Goal: Task Accomplishment & Management: Complete application form

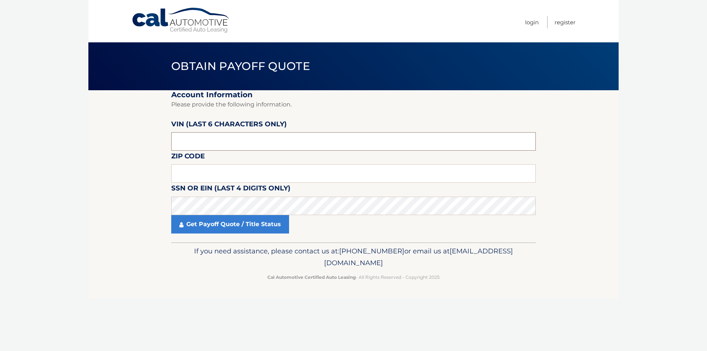
click at [215, 141] on input "text" at bounding box center [353, 141] width 365 height 18
type input "146594"
click at [221, 170] on input "text" at bounding box center [353, 173] width 365 height 18
click at [214, 195] on label "SSN or EIN (last 4 digits only)" at bounding box center [230, 190] width 119 height 14
click at [210, 170] on input "text" at bounding box center [353, 173] width 365 height 18
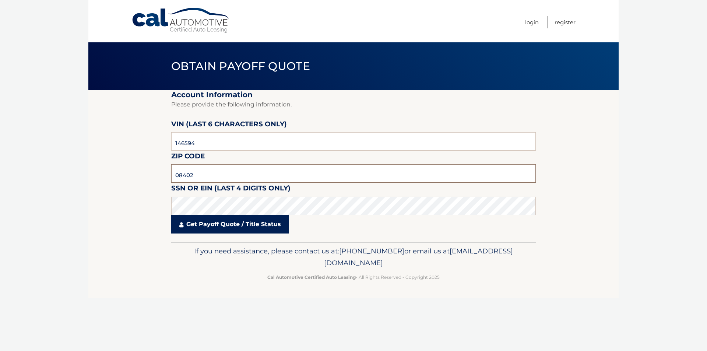
type input "08402"
click at [221, 228] on link "Get Payoff Quote / Title Status" at bounding box center [230, 224] width 118 height 18
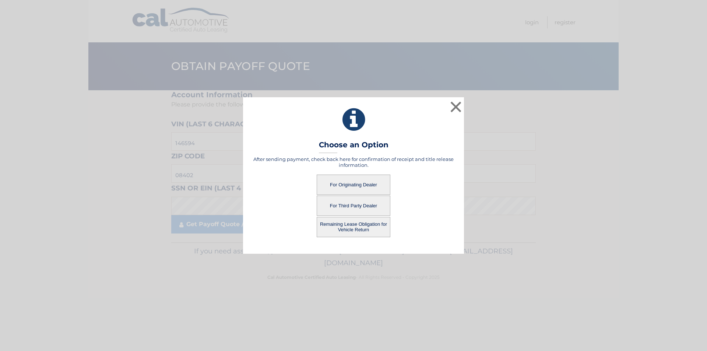
click at [356, 228] on button "Remaining Lease Obligation for Vehicle Return" at bounding box center [354, 227] width 74 height 20
click at [342, 225] on button "Remaining Lease Obligation for Vehicle Return" at bounding box center [354, 227] width 74 height 20
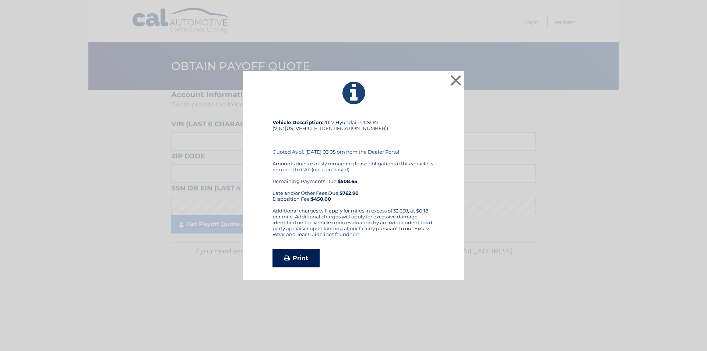
click at [310, 260] on link "Print" at bounding box center [295, 258] width 47 height 18
drag, startPoint x: 456, startPoint y: 79, endPoint x: 451, endPoint y: 84, distance: 7.6
click at [456, 78] on button "×" at bounding box center [455, 80] width 15 height 15
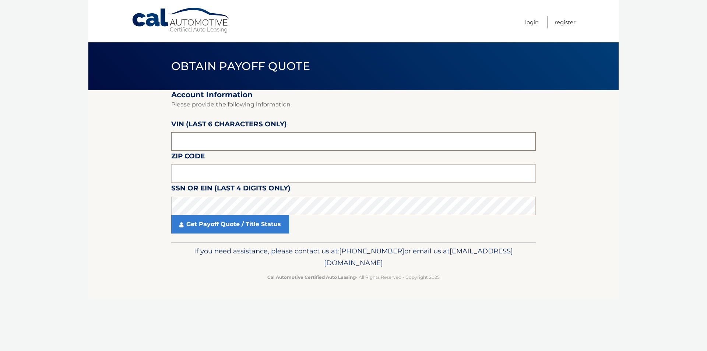
click at [220, 138] on input "text" at bounding box center [353, 141] width 365 height 18
type input "146594"
type input "08402"
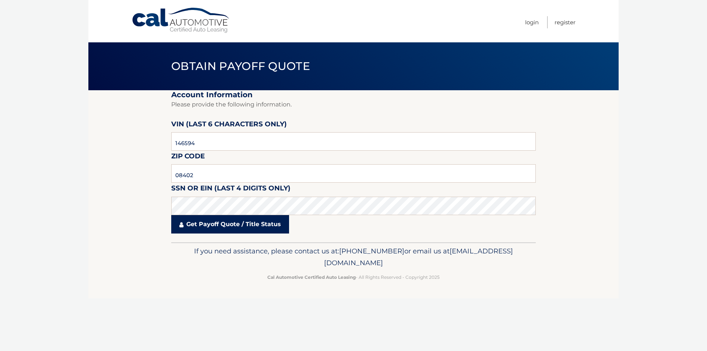
click at [235, 229] on link "Get Payoff Quote / Title Status" at bounding box center [230, 224] width 118 height 18
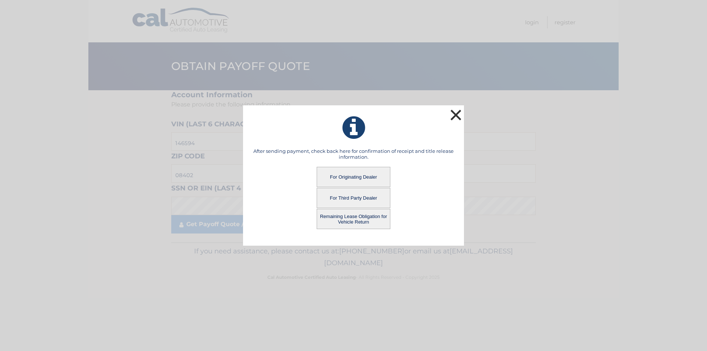
click at [457, 116] on button "×" at bounding box center [455, 115] width 15 height 15
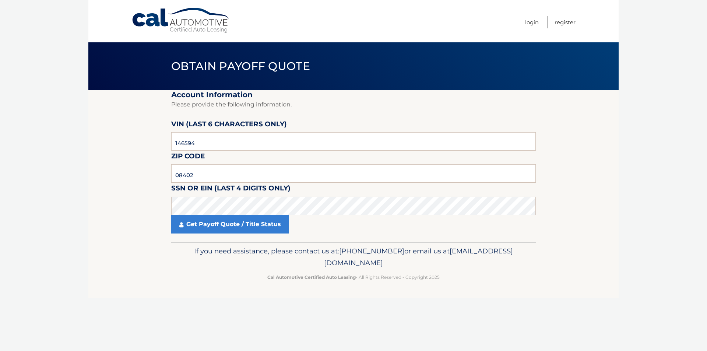
click at [197, 19] on link "Cal Automotive" at bounding box center [180, 20] width 99 height 26
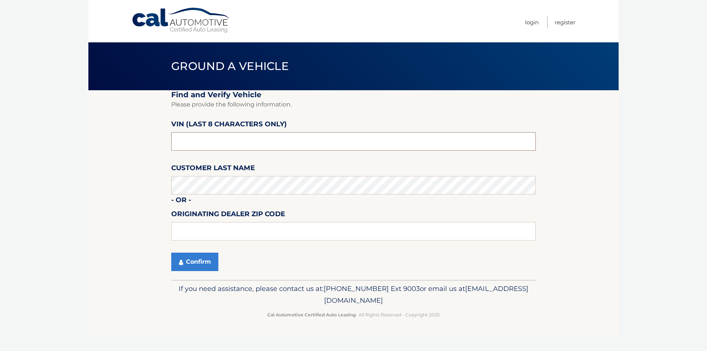
click at [258, 141] on input "text" at bounding box center [353, 141] width 365 height 18
type input "1*******"
type input "NH146594"
click at [204, 267] on button "Confirm" at bounding box center [194, 262] width 47 height 18
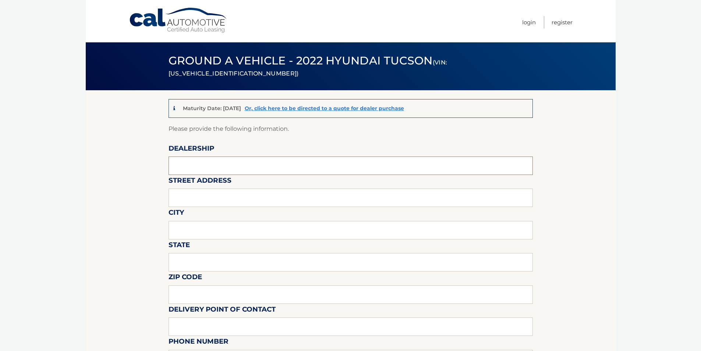
click at [180, 165] on input "text" at bounding box center [351, 165] width 365 height 18
type input "SPORT HYUNDAI"
type input "6831 BLACK HORSE PIKE"
type input "EGG HARBOR TWP"
type input "NJ"
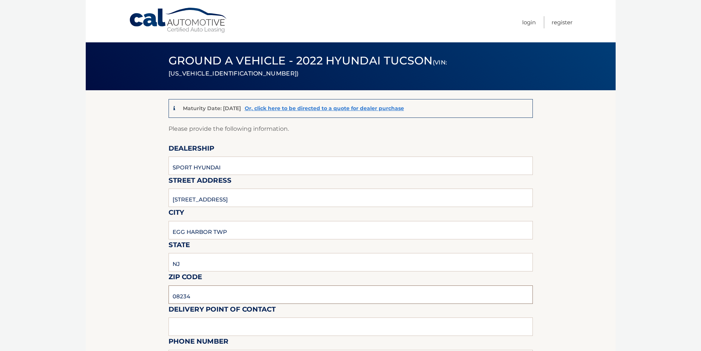
type input "08234"
type input "PAUL BROWN"
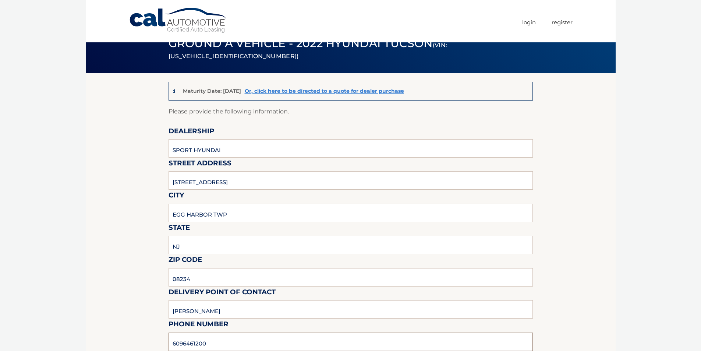
type input "6096461200"
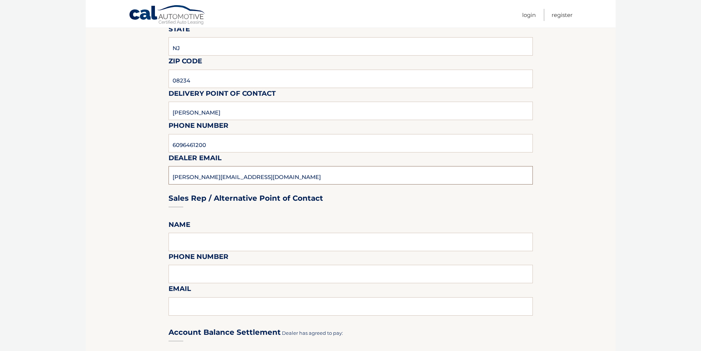
type input "PAUL@SPORTHYUNDAI.COM"
type input "PAUL BROWN"
type input "6096461200"
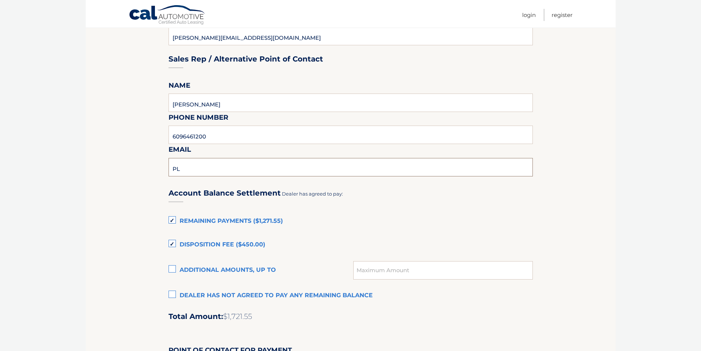
scroll to position [400, 0]
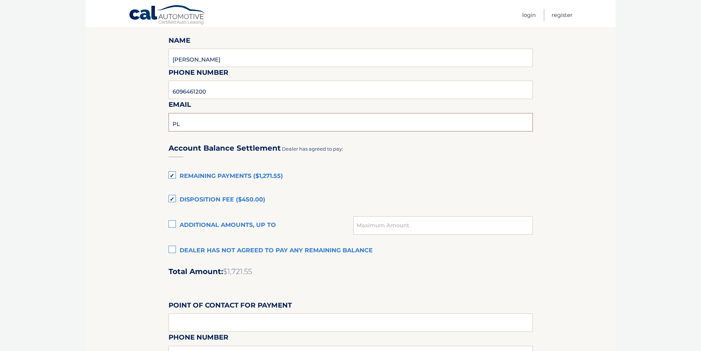
type input "PL"
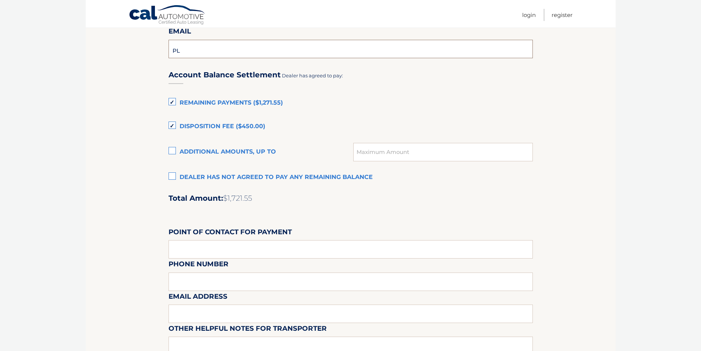
scroll to position [479, 0]
